Goal: Check status: Check status

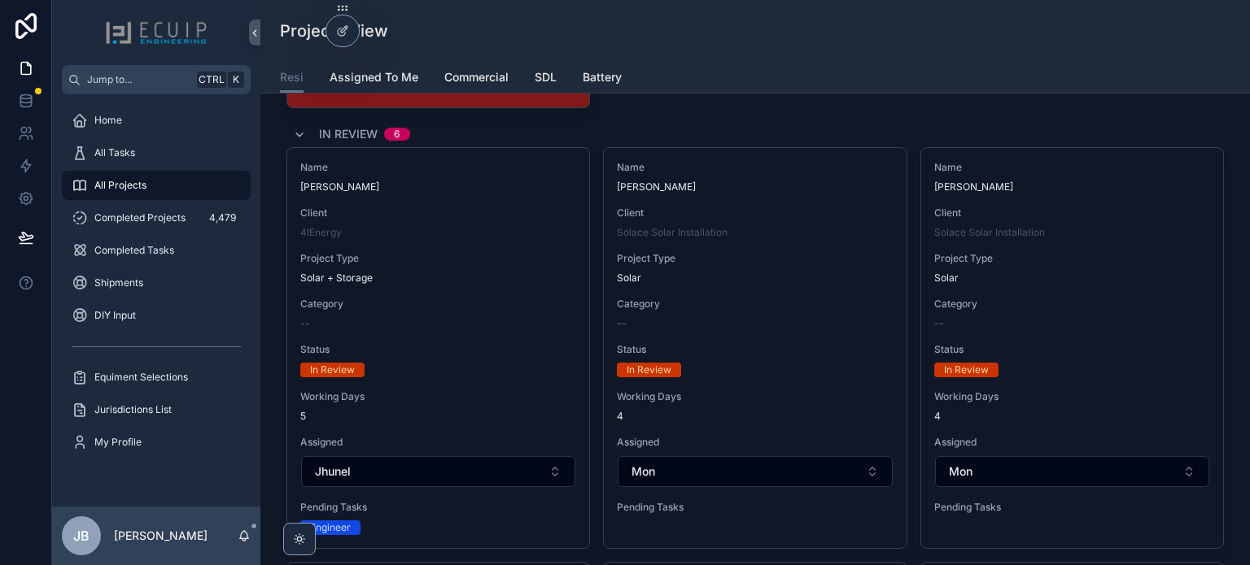
scroll to position [5857, 0]
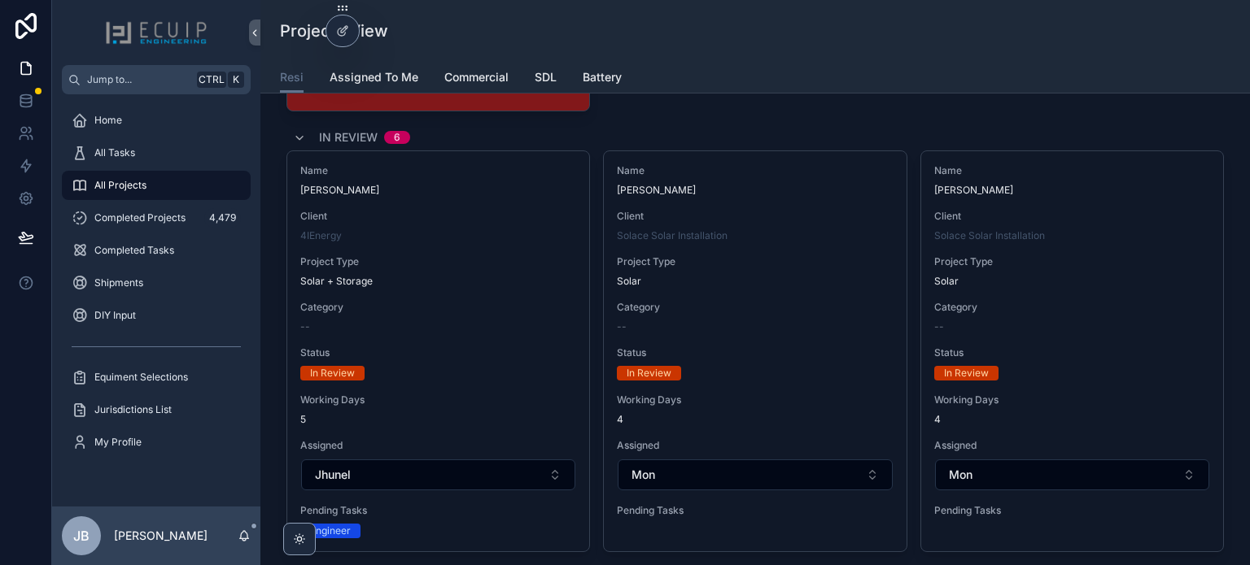
click at [504, 347] on span "Status" at bounding box center [438, 353] width 276 height 13
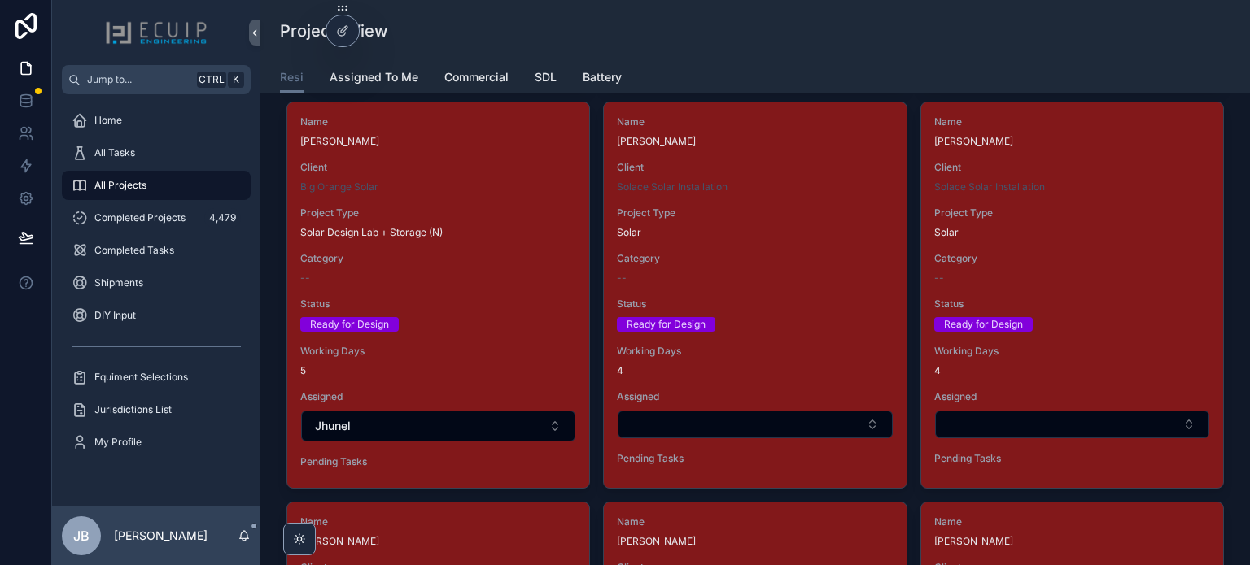
scroll to position [2603, 0]
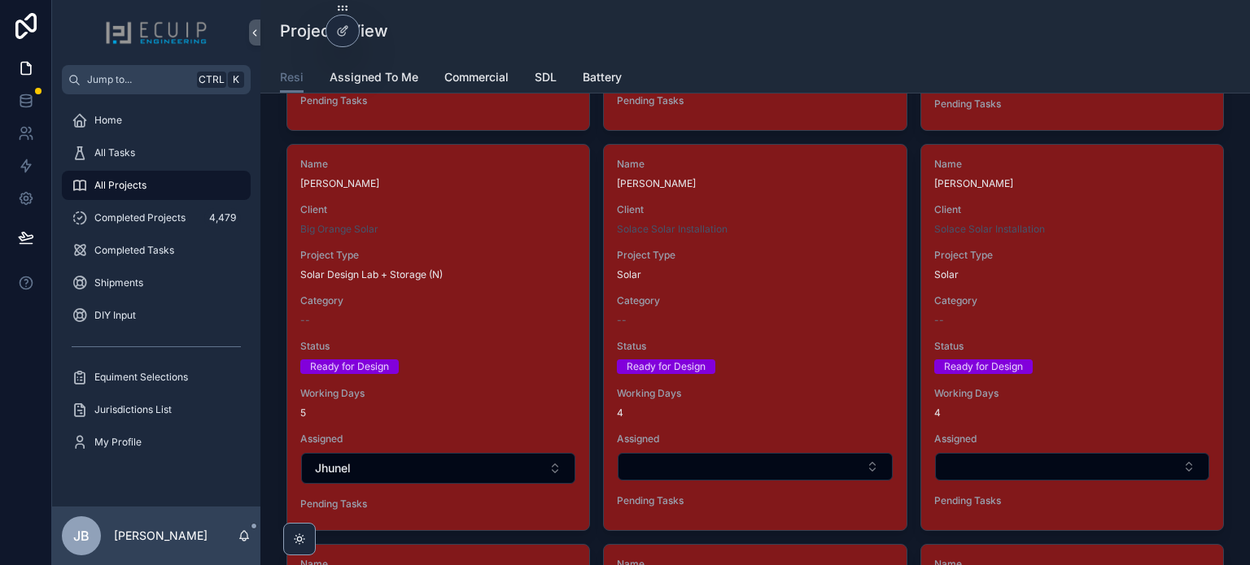
click at [480, 340] on span "Status" at bounding box center [438, 346] width 276 height 13
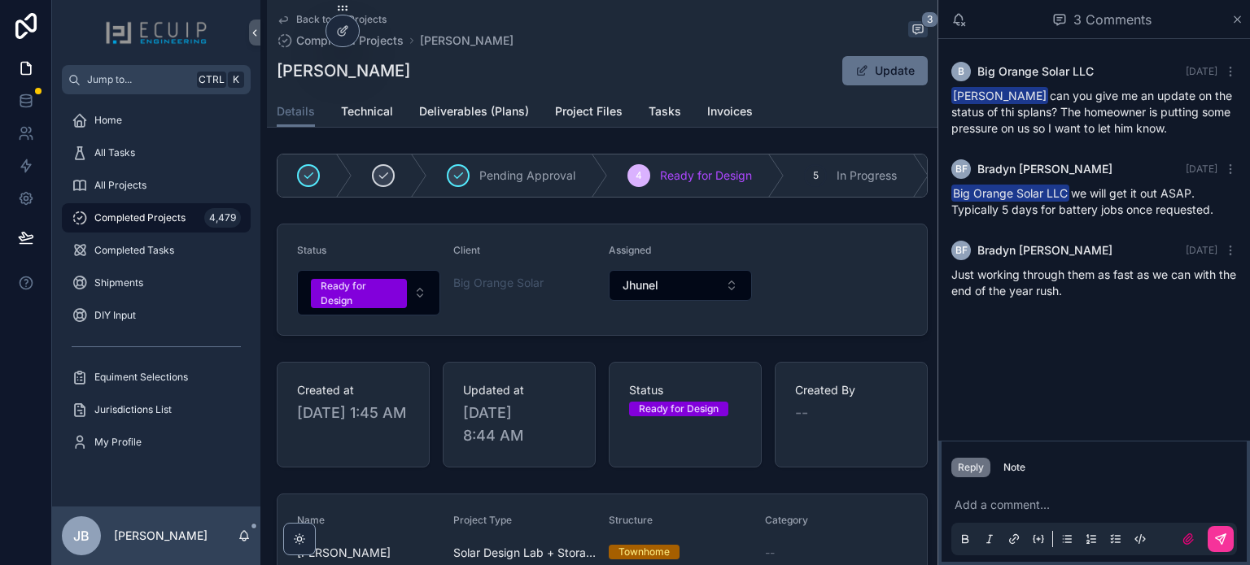
click at [651, 59] on div "JAMES MINNS Update" at bounding box center [602, 70] width 651 height 31
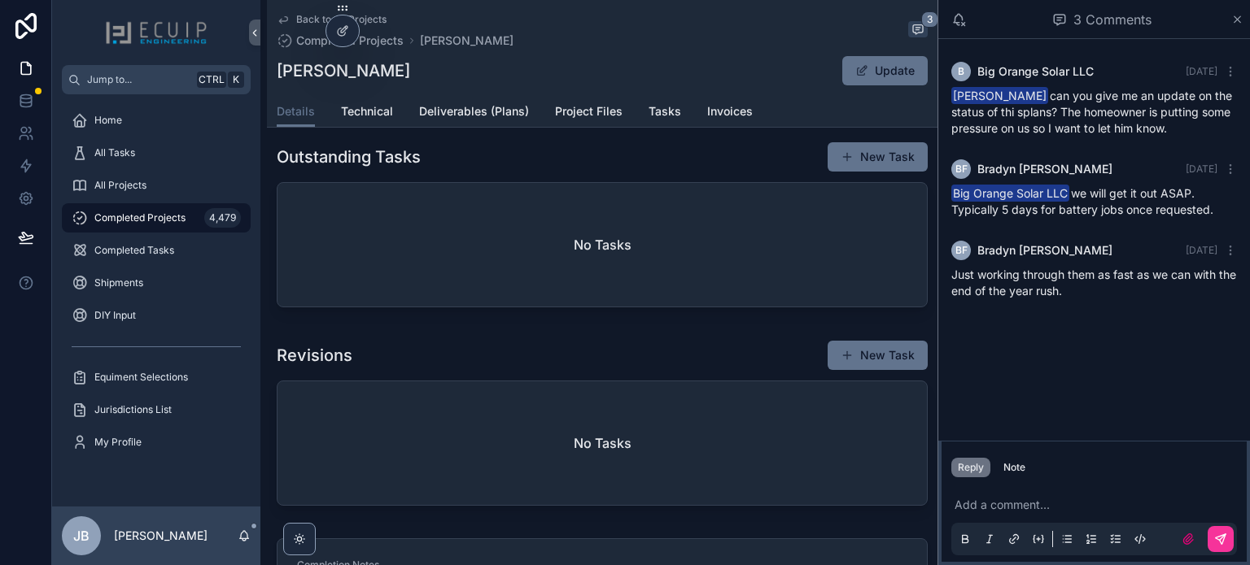
scroll to position [1115, 0]
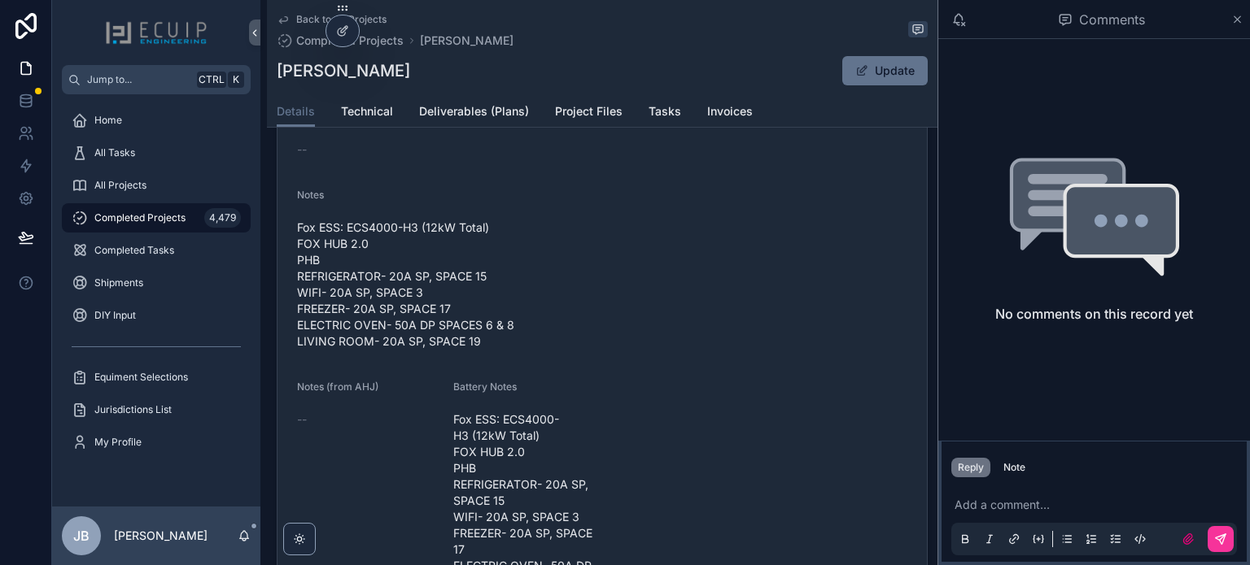
scroll to position [651, 0]
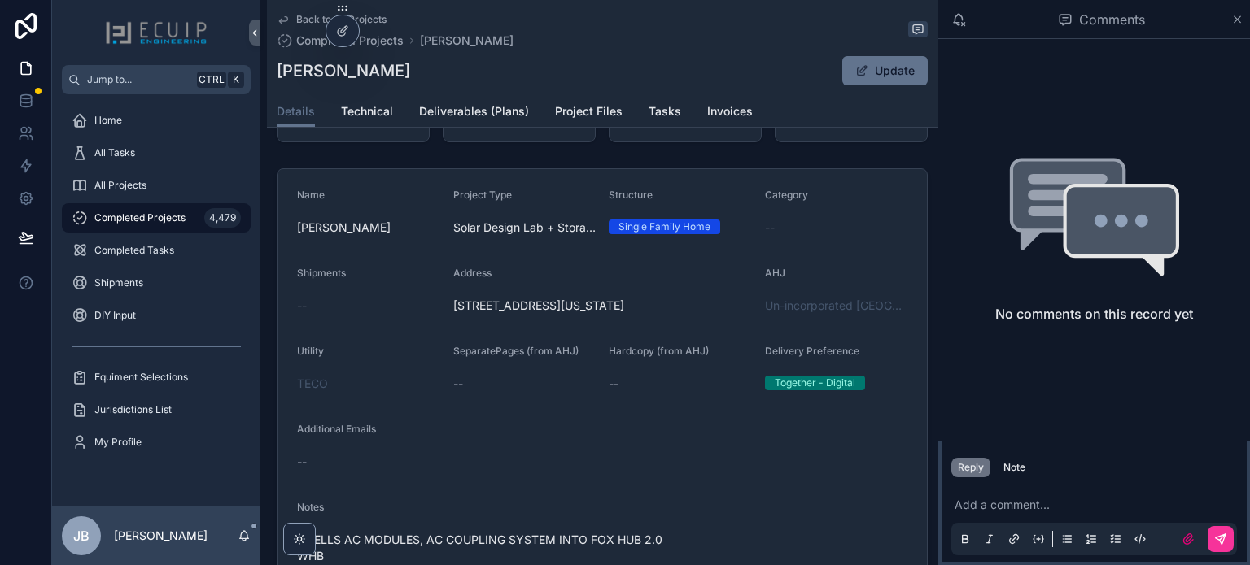
scroll to position [651, 0]
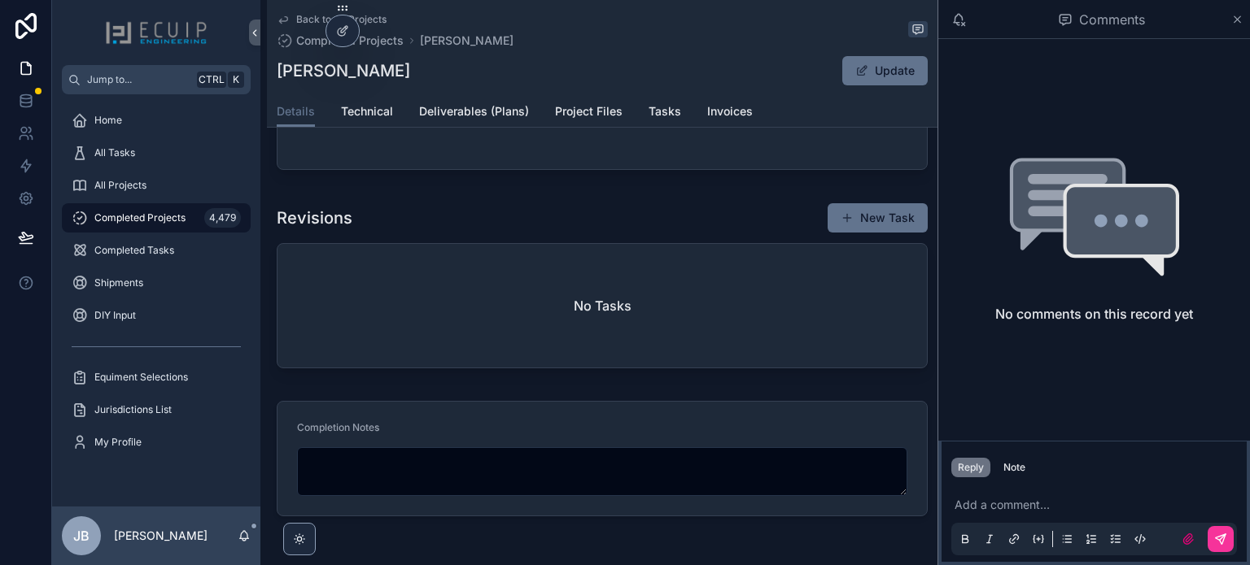
scroll to position [1067, 0]
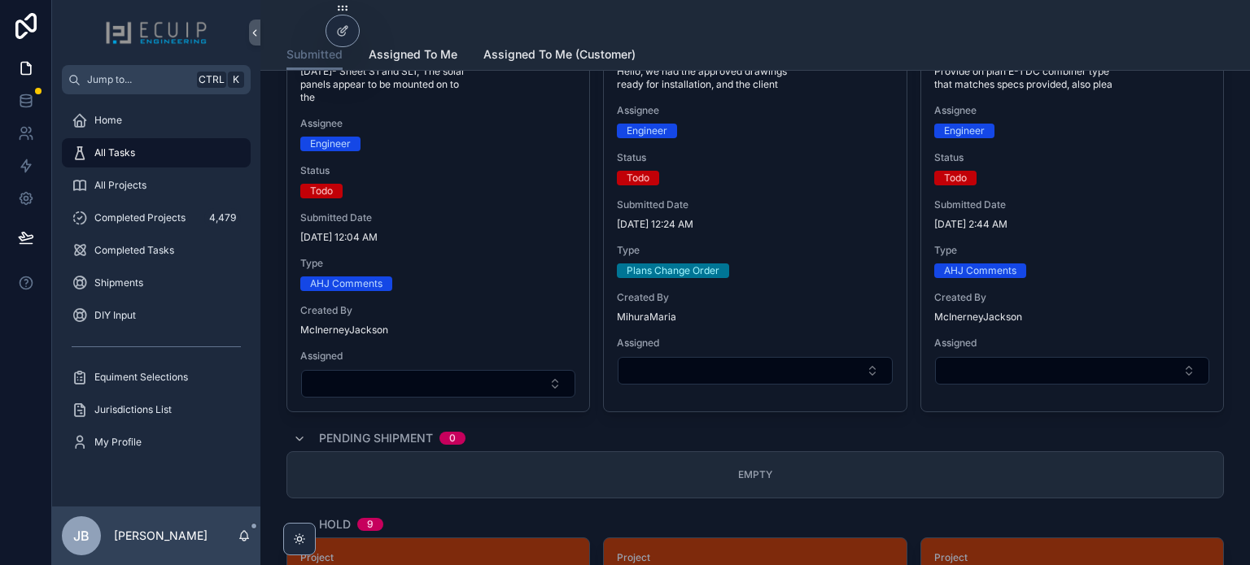
scroll to position [2929, 0]
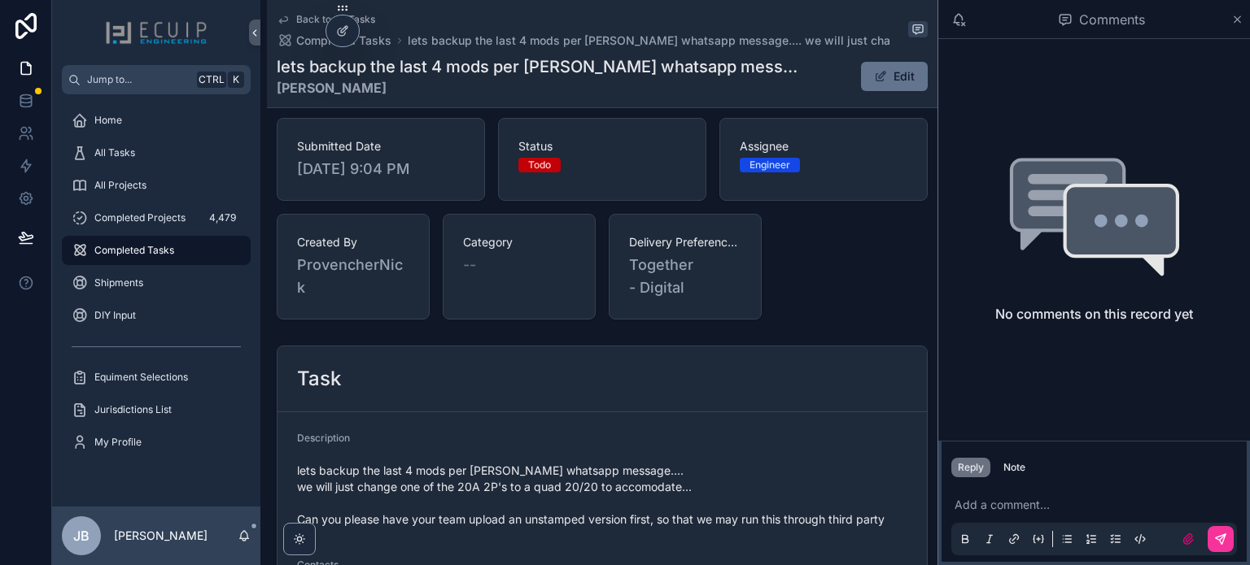
scroll to position [488, 0]
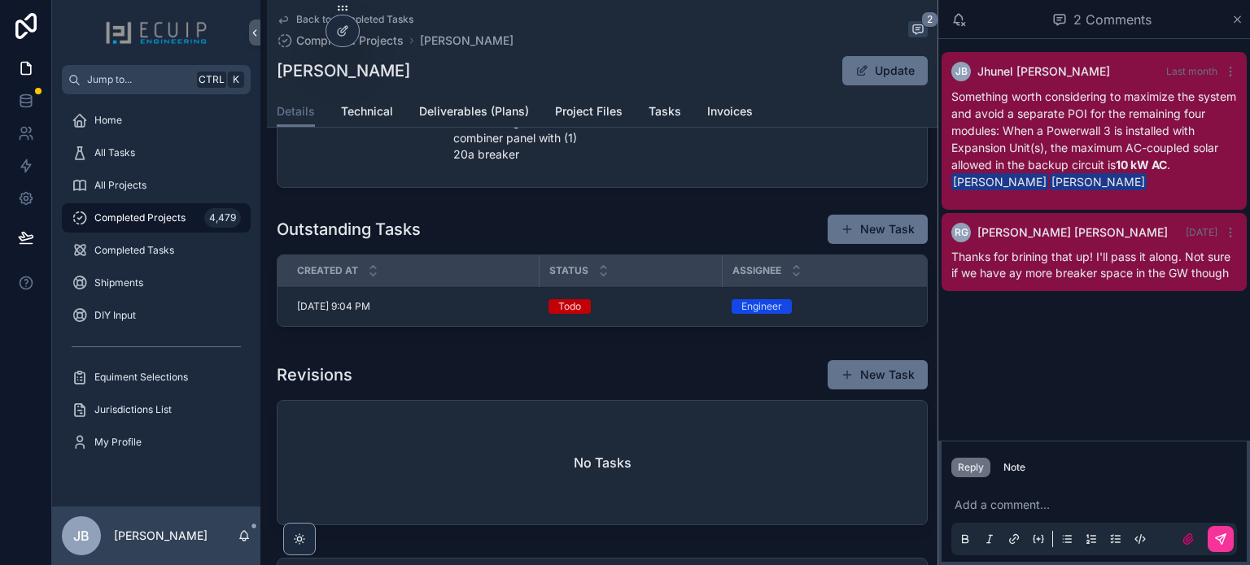
scroll to position [1383, 0]
